Goal: Navigation & Orientation: Go to known website

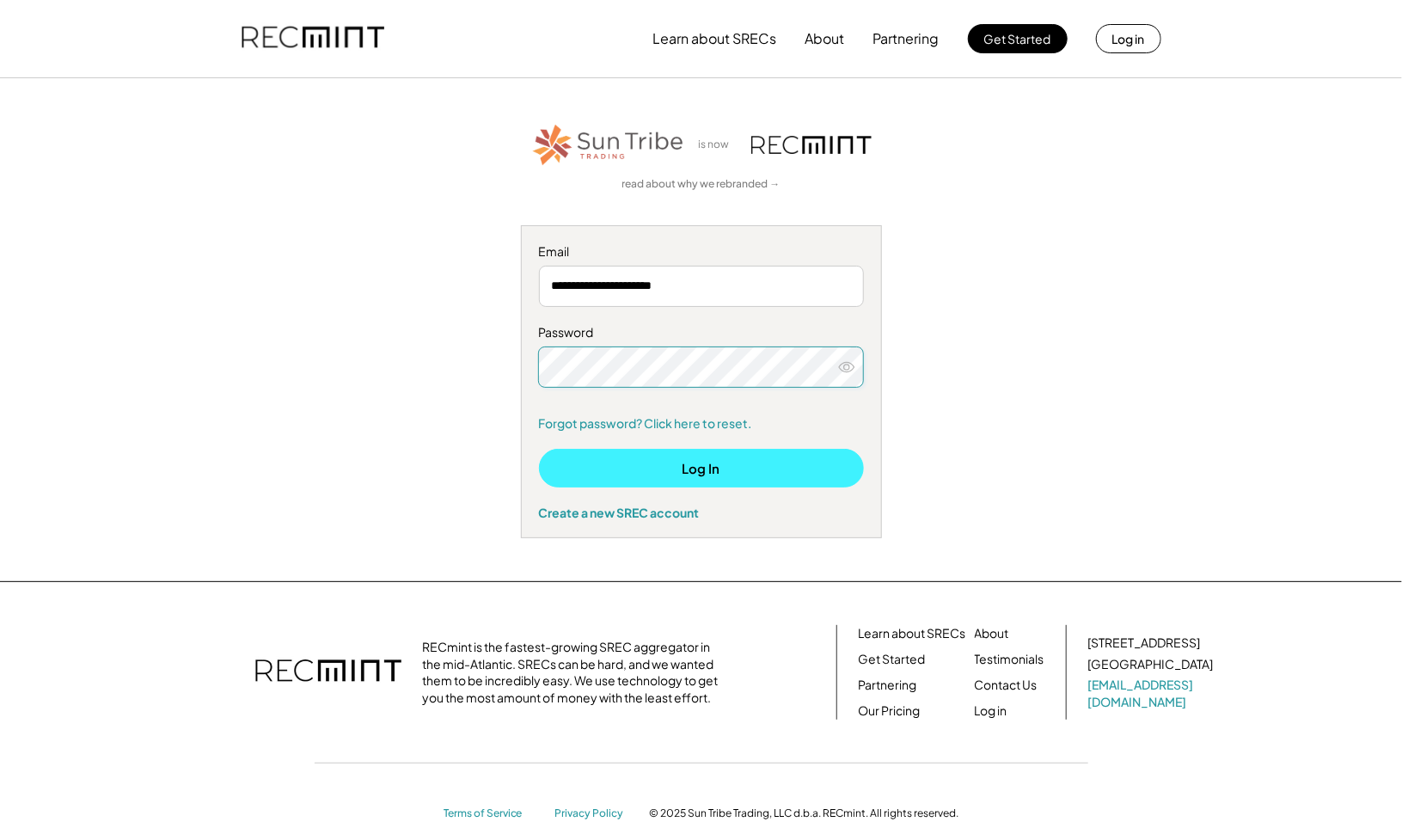
click at [757, 470] on button "Log In" at bounding box center [701, 468] width 325 height 39
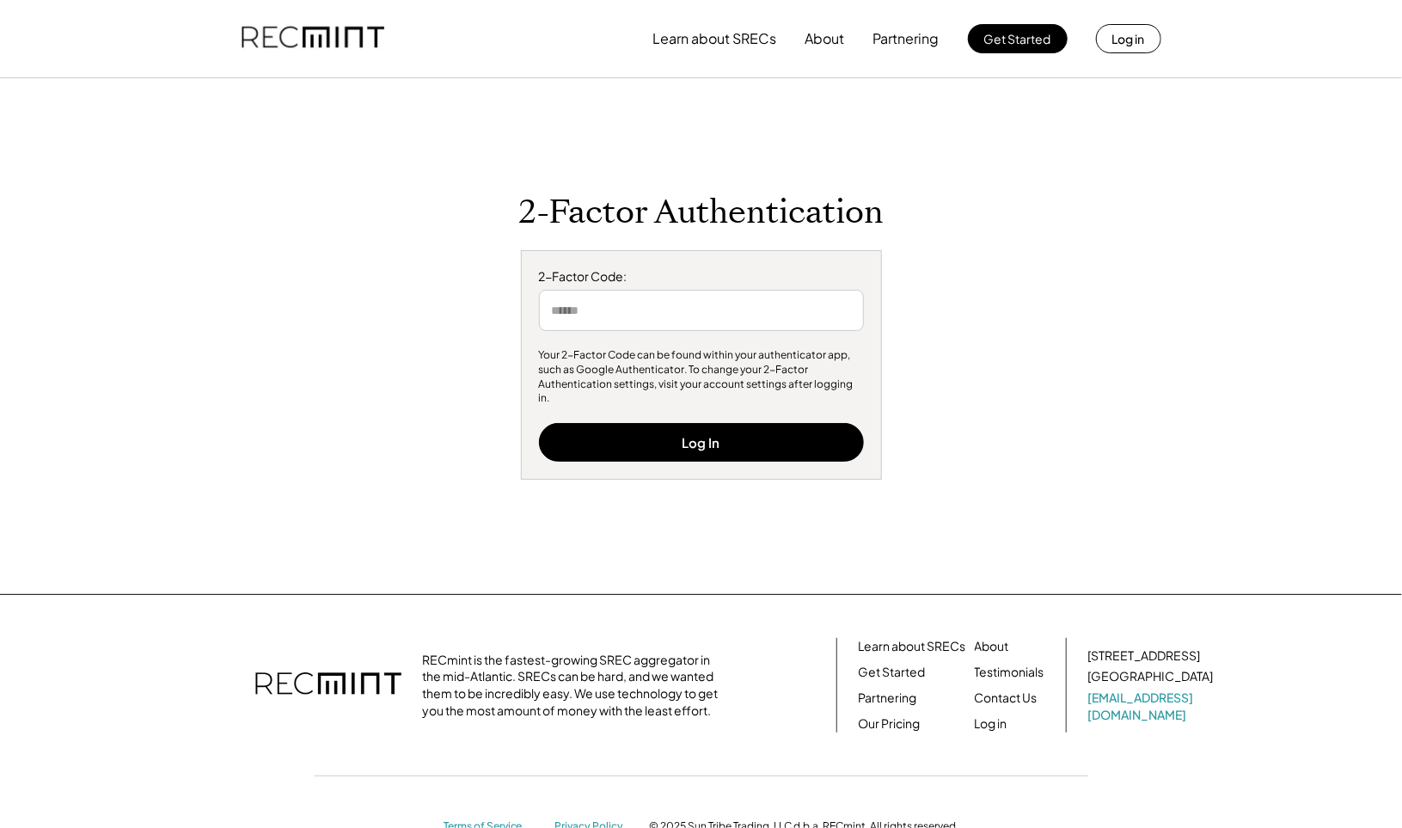
click at [686, 331] on input "input" at bounding box center [701, 310] width 325 height 41
click at [678, 315] on input "input" at bounding box center [701, 310] width 325 height 41
type input "******"
click at [745, 451] on button "Log In" at bounding box center [701, 442] width 325 height 39
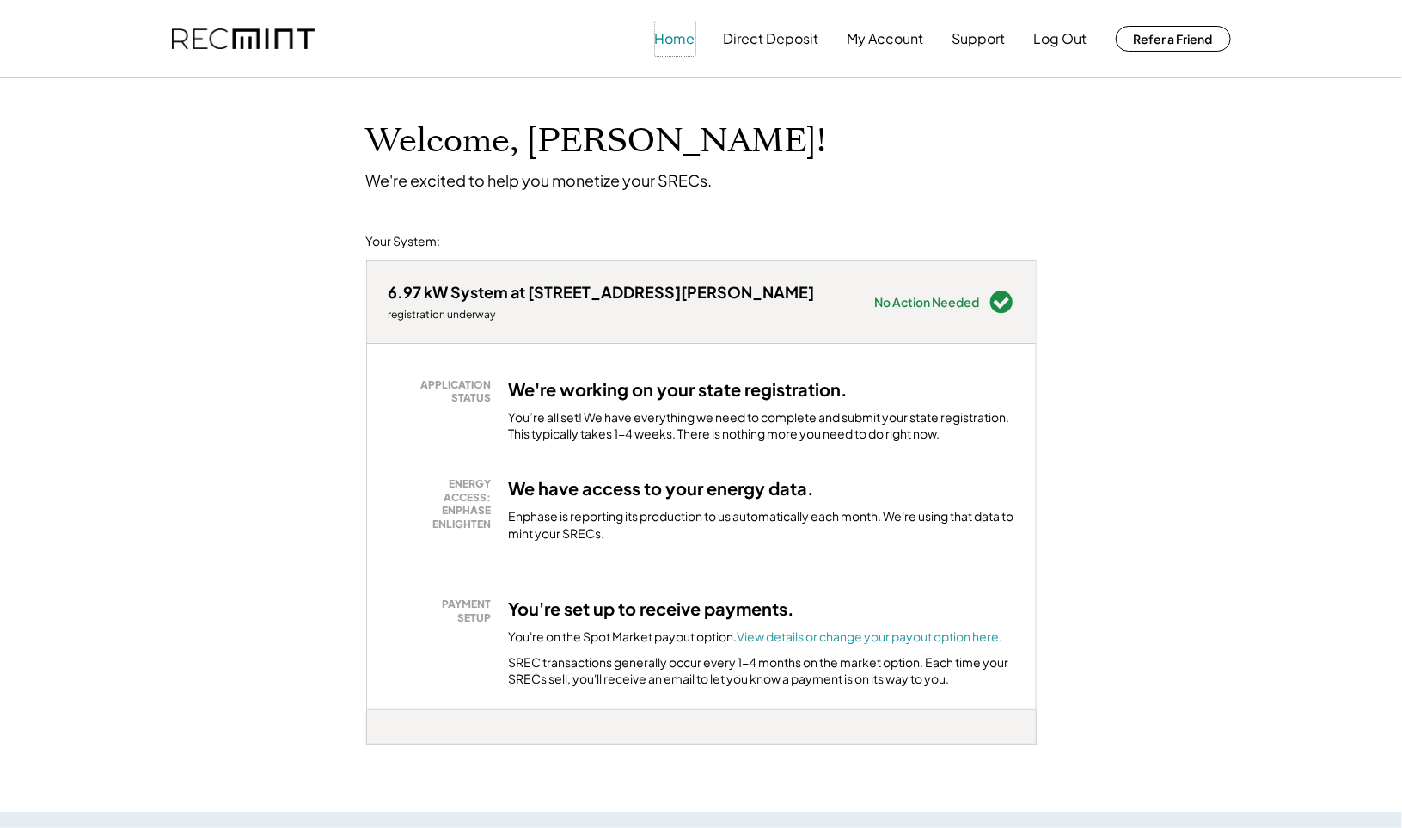
click at [677, 31] on button "Home" at bounding box center [675, 38] width 40 height 34
